Goal: Information Seeking & Learning: Learn about a topic

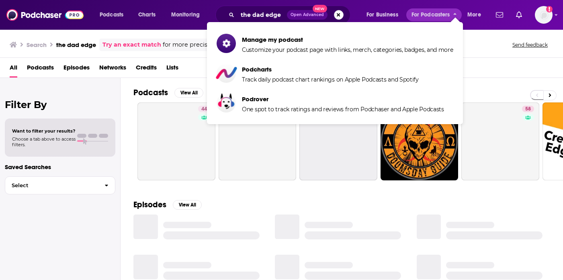
click at [339, 17] on button "Search podcasts, credits, & more..." at bounding box center [339, 15] width 10 height 10
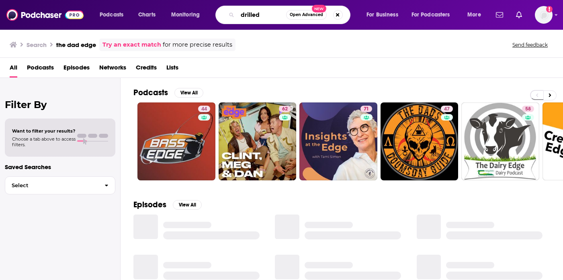
type input "drilled"
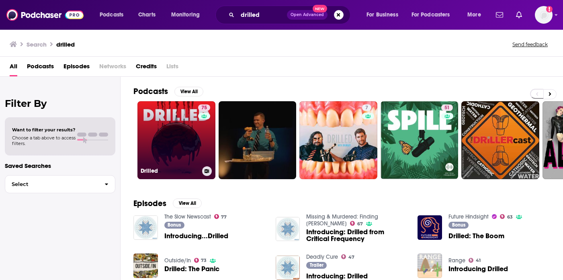
click at [190, 155] on link "75 Drilled" at bounding box center [176, 140] width 78 height 78
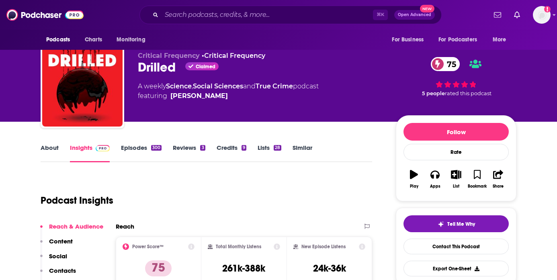
scroll to position [12, 0]
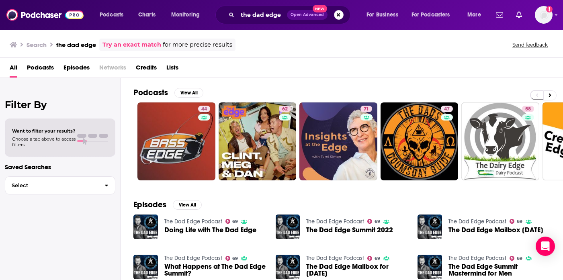
click at [338, 11] on button "Search podcasts, credits, & more..." at bounding box center [339, 15] width 10 height 10
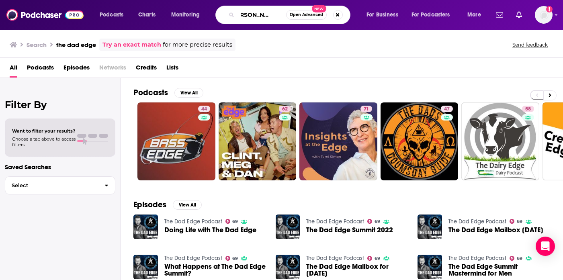
scroll to position [0, 14]
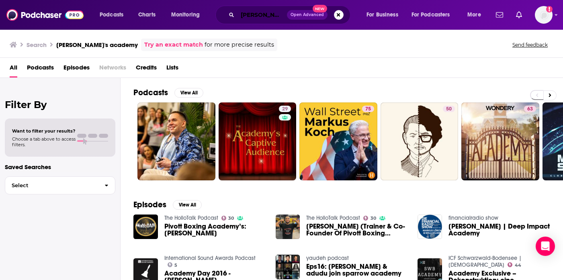
click at [282, 18] on input "markus's academy" at bounding box center [262, 14] width 49 height 13
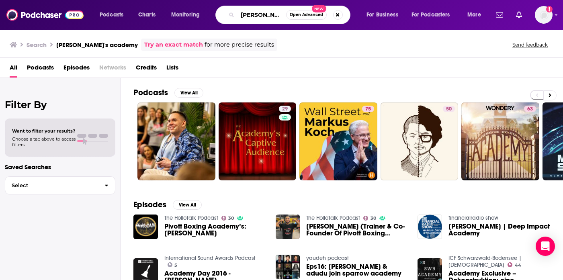
click at [282, 18] on input "markus's academy" at bounding box center [262, 14] width 49 height 13
type input "markus brunnheimer"
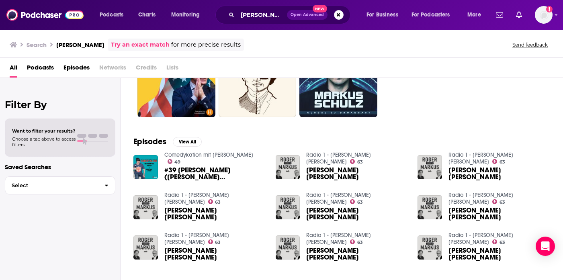
scroll to position [147, 0]
